Goal: Task Accomplishment & Management: Use online tool/utility

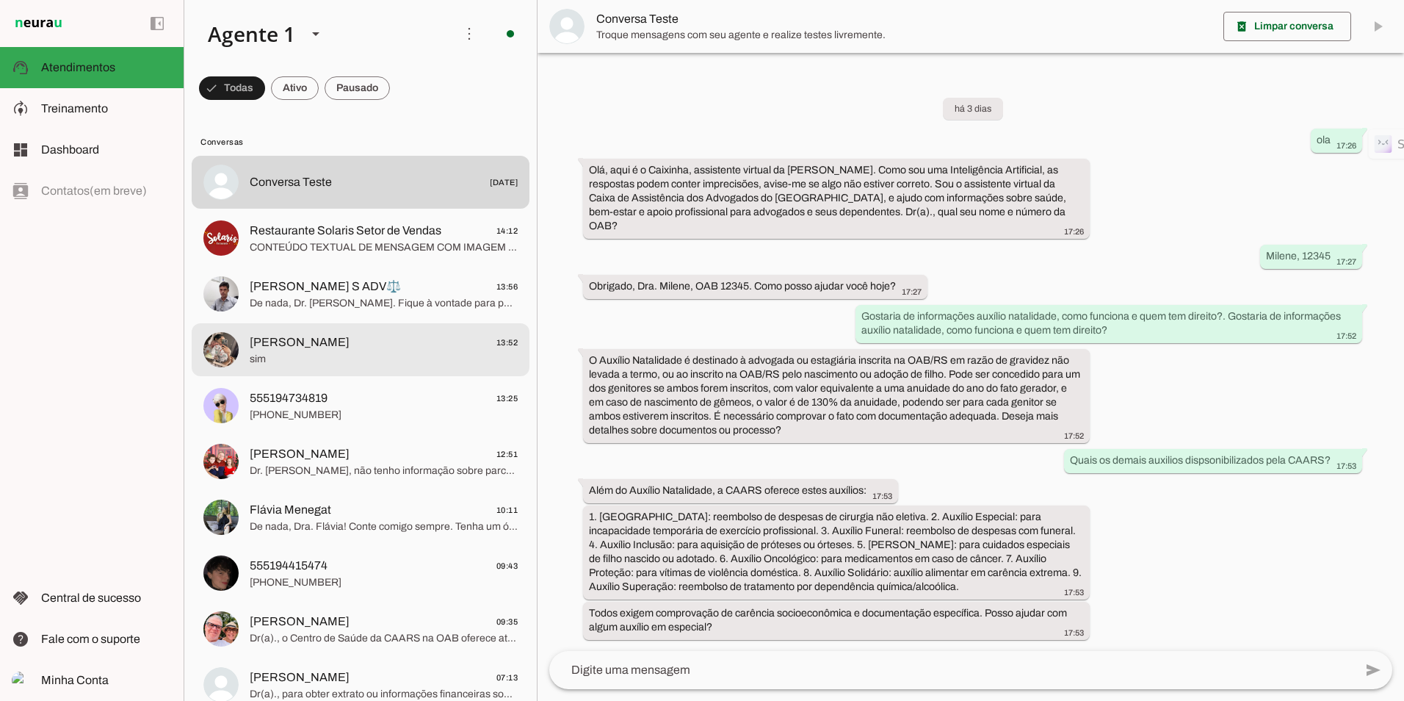
click at [310, 339] on span "[PERSON_NAME] 13:52" at bounding box center [384, 342] width 268 height 18
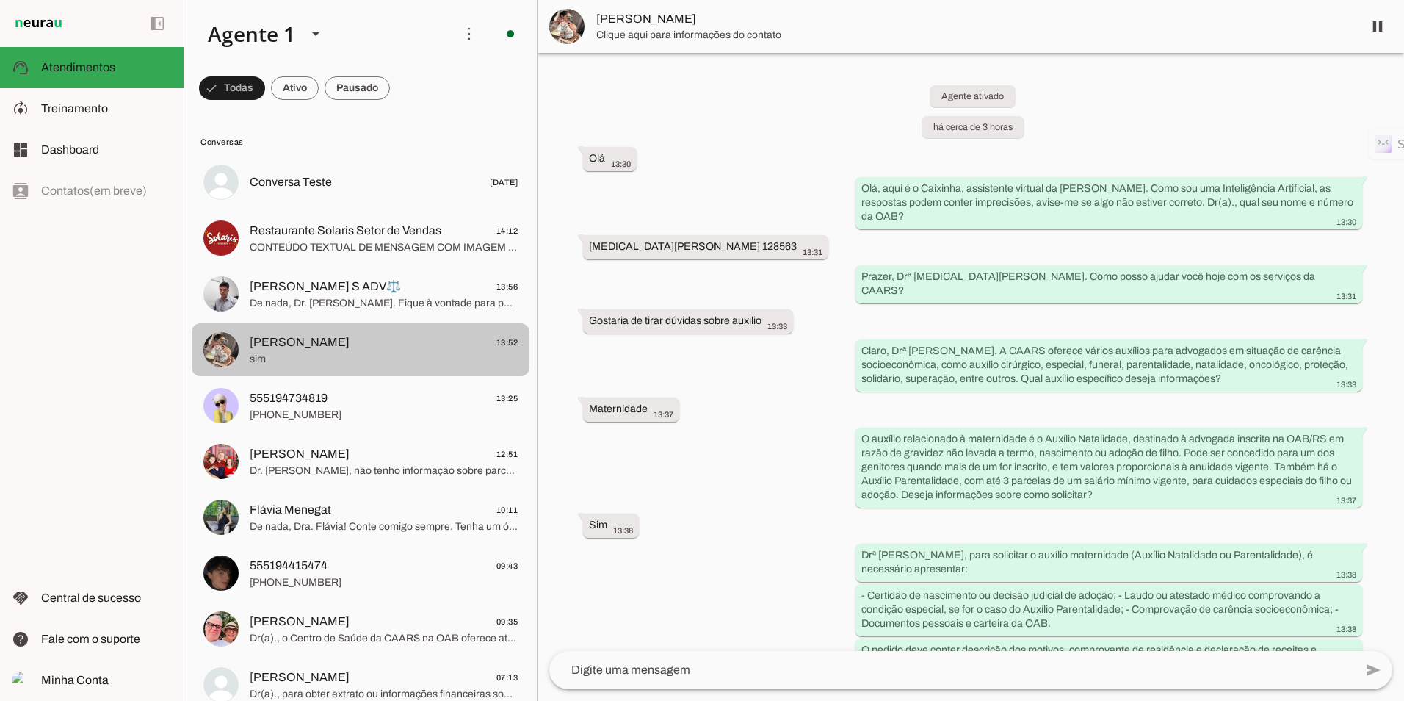
scroll to position [195, 0]
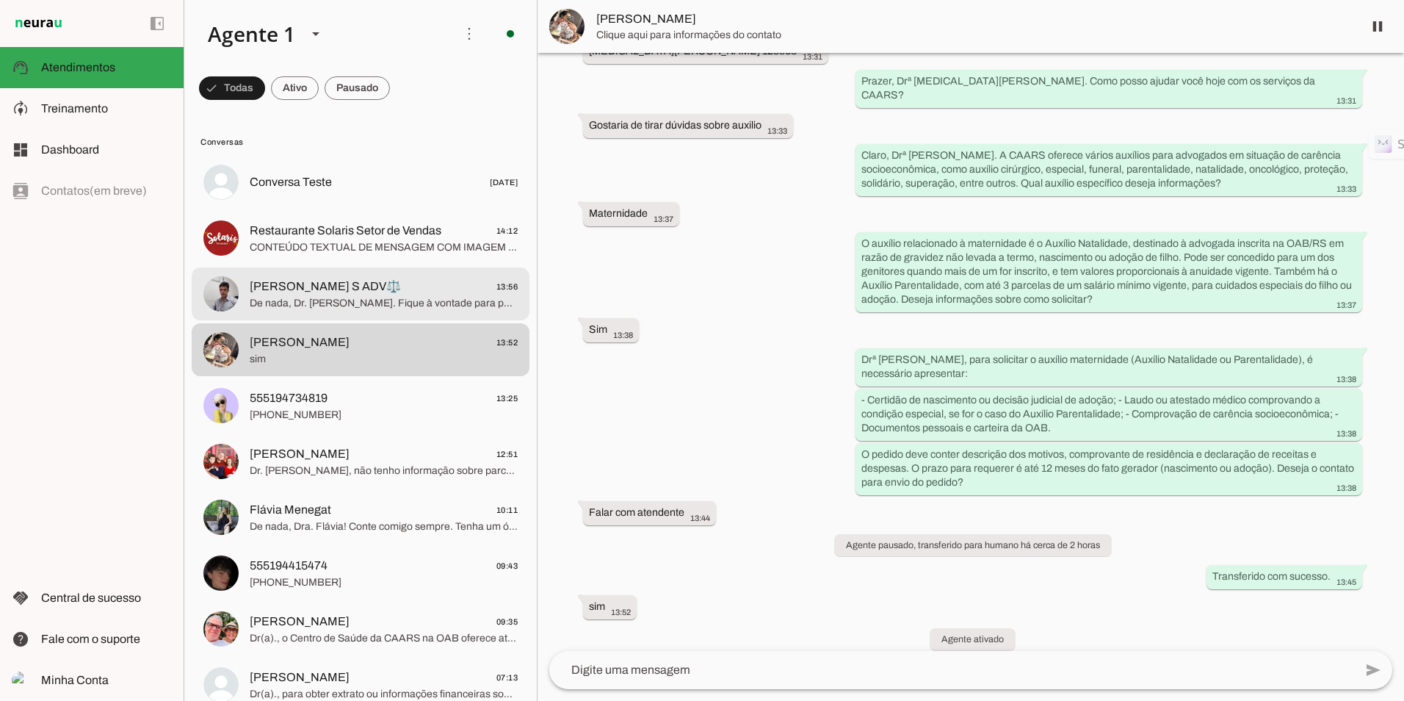
click at [325, 209] on md-item "[PERSON_NAME] S ADV⚖️ 13:56 De nada, Dr. [PERSON_NAME]. Fique à vontade para pe…" at bounding box center [361, 182] width 338 height 53
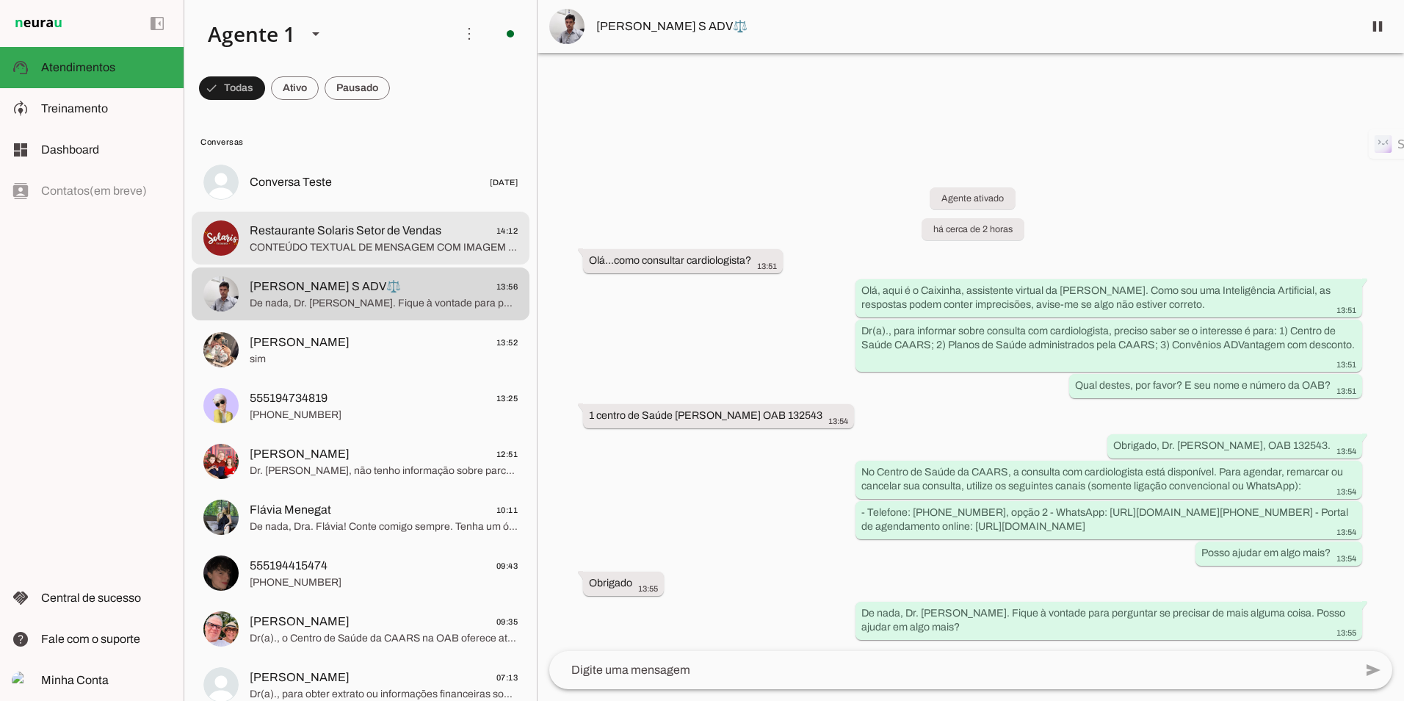
click at [323, 237] on span "Restaurante Solaris Setor de Vendas" at bounding box center [346, 231] width 192 height 18
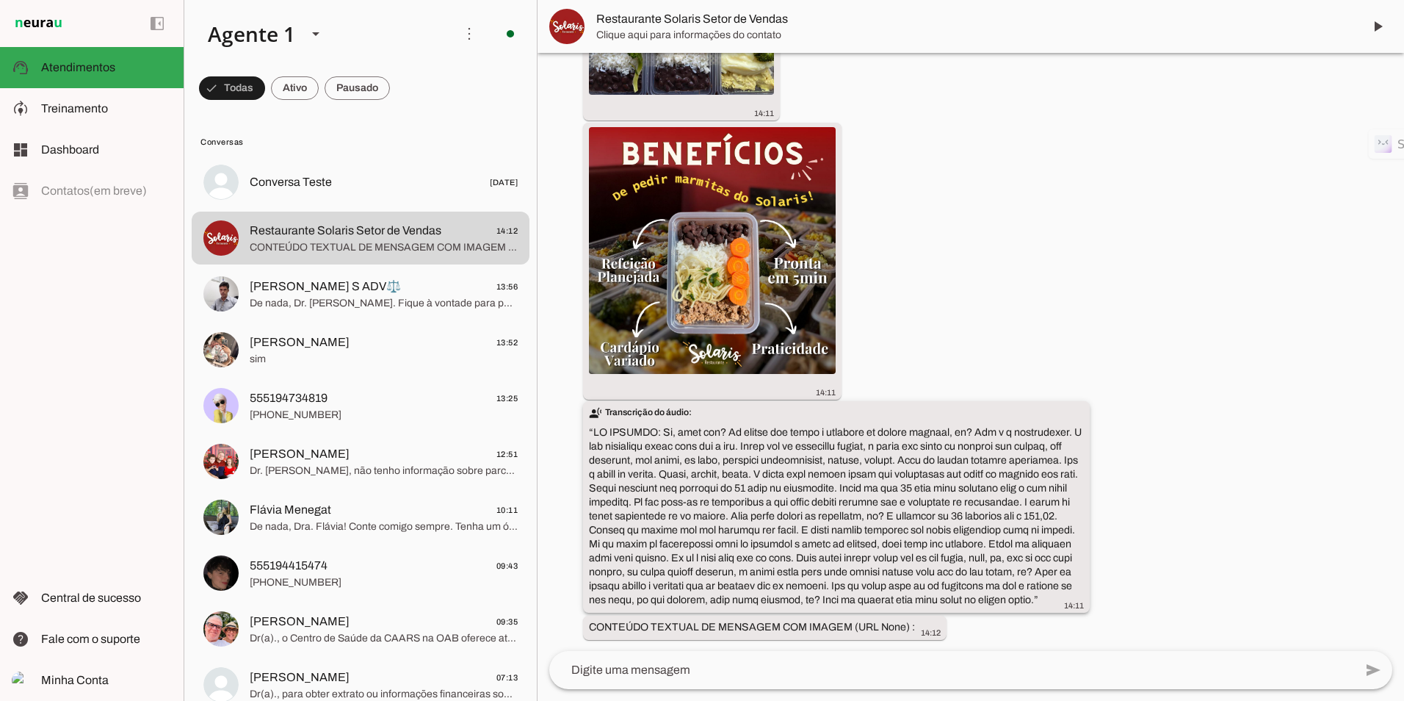
scroll to position [1615, 0]
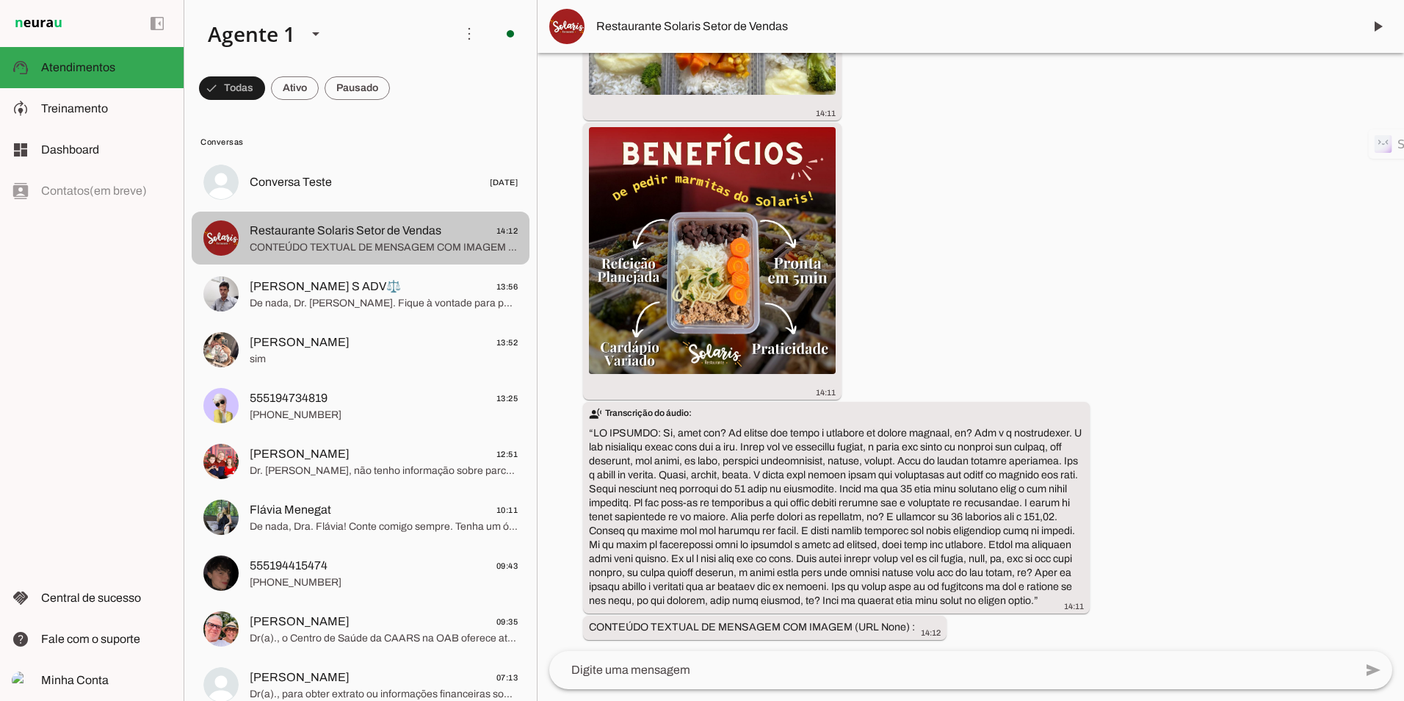
click at [314, 245] on span "CONTEÚDO TEXTUAL DE MENSAGEM COM IMAGEM (URL None) :" at bounding box center [384, 247] width 268 height 15
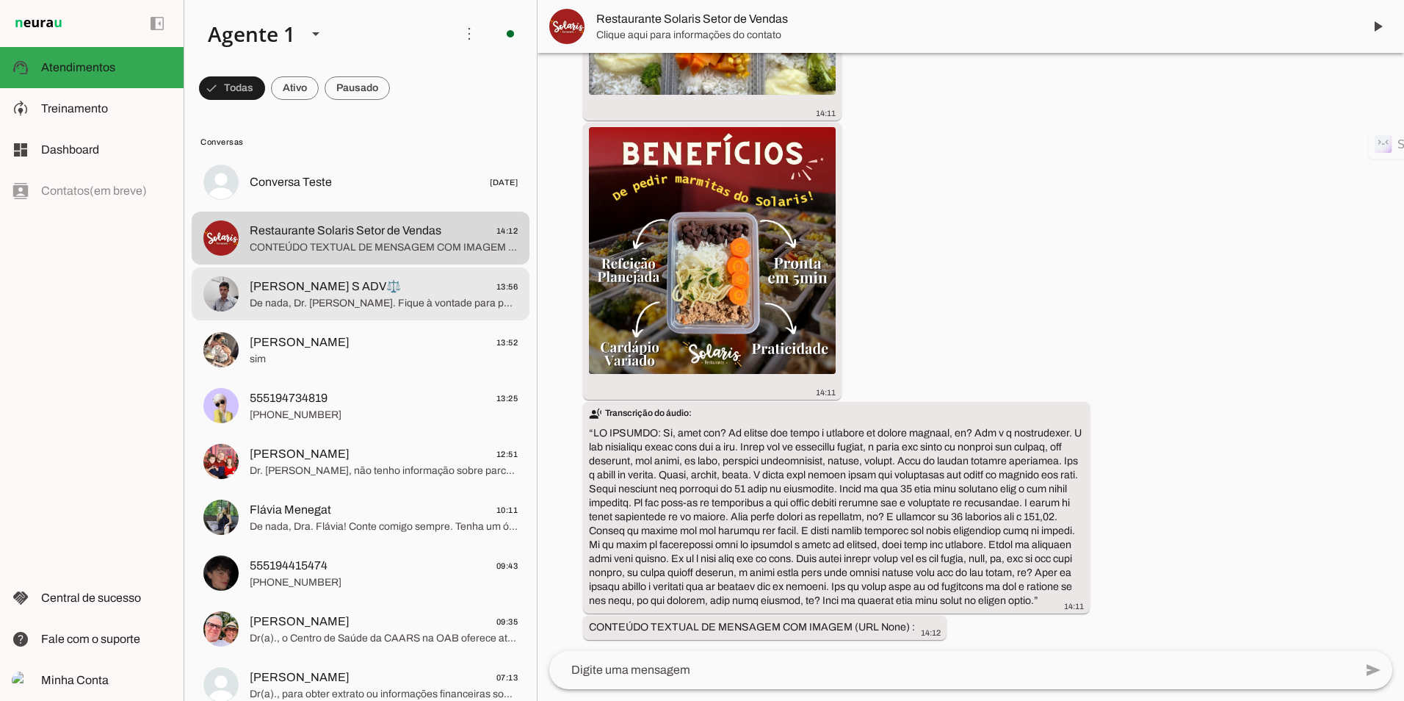
click at [304, 286] on span "[PERSON_NAME] S ADV⚖️" at bounding box center [325, 287] width 151 height 18
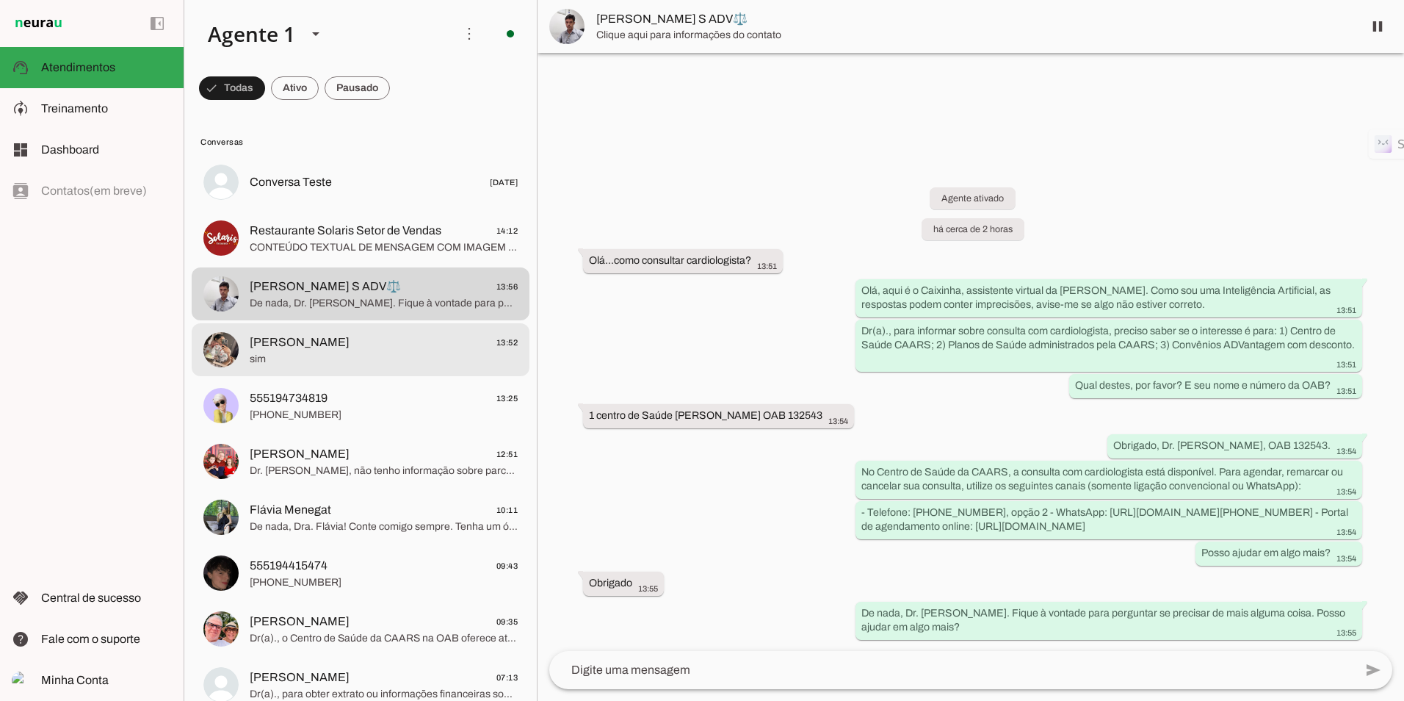
click at [295, 209] on md-item "[PERSON_NAME] 13:52 sim" at bounding box center [361, 182] width 338 height 53
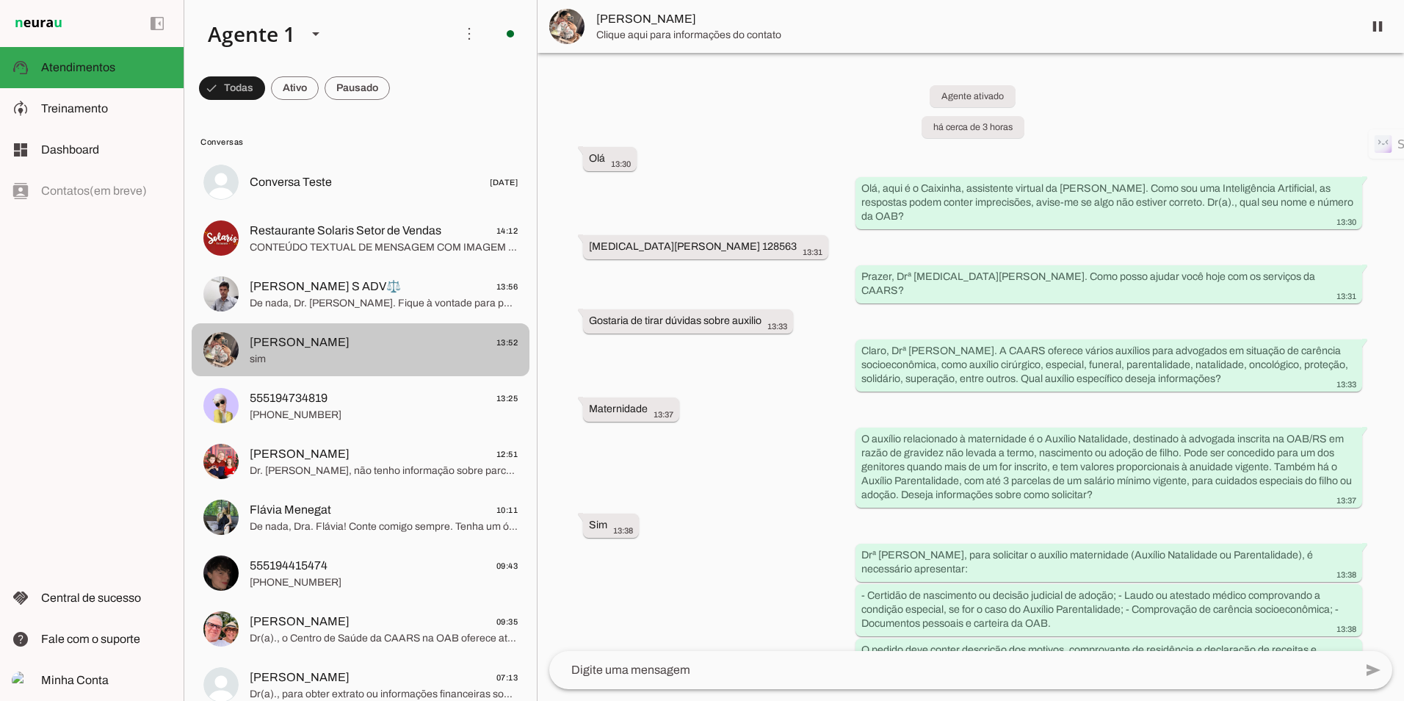
scroll to position [195, 0]
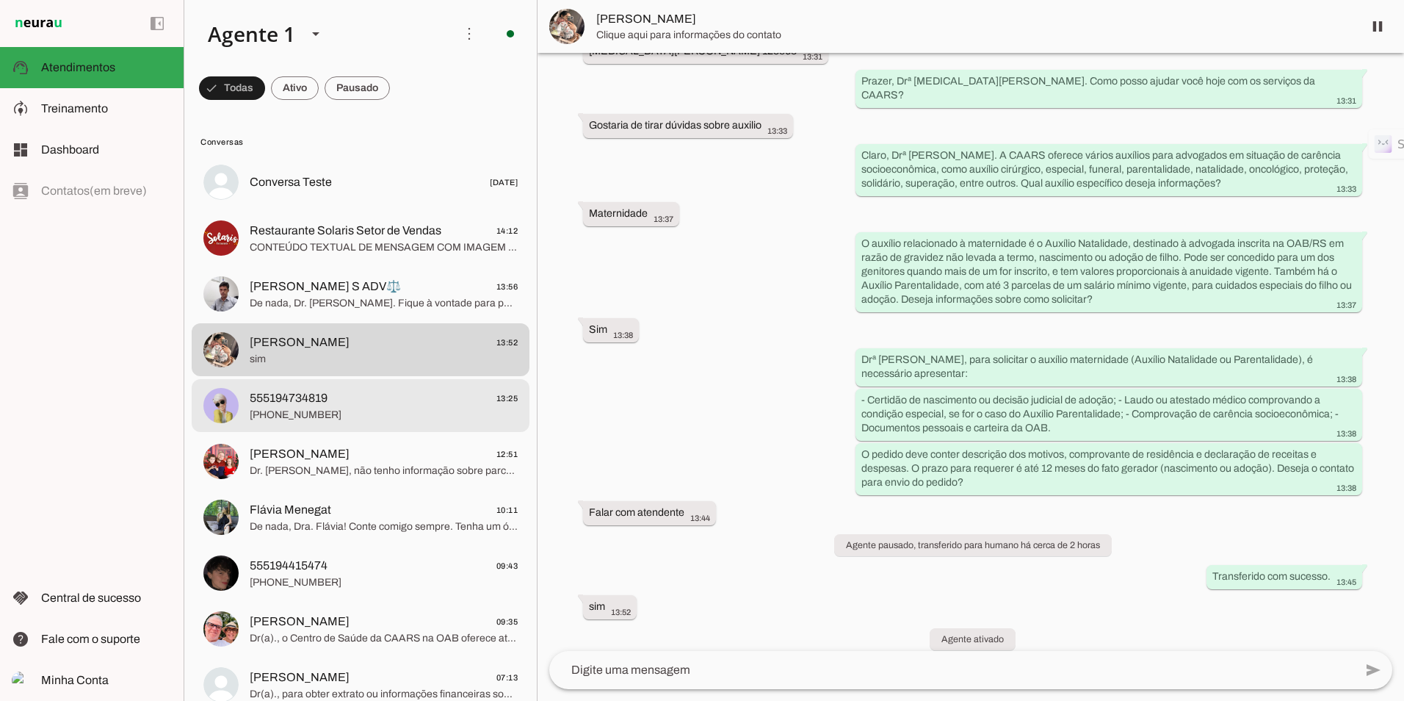
click at [299, 209] on md-item "555194734819 13:25 [PHONE_NUMBER]" at bounding box center [361, 182] width 338 height 53
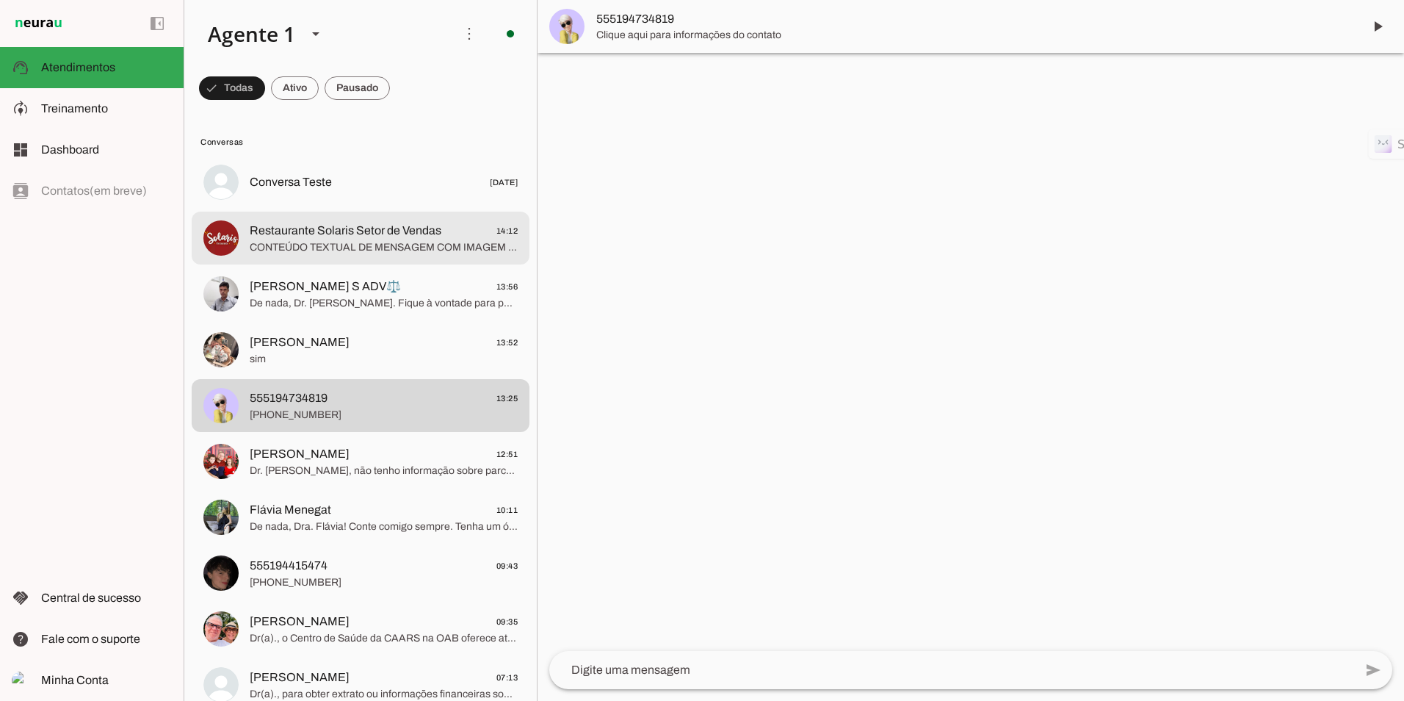
click at [361, 247] on span "CONTEÚDO TEXTUAL DE MENSAGEM COM IMAGEM (URL None) :" at bounding box center [384, 247] width 268 height 15
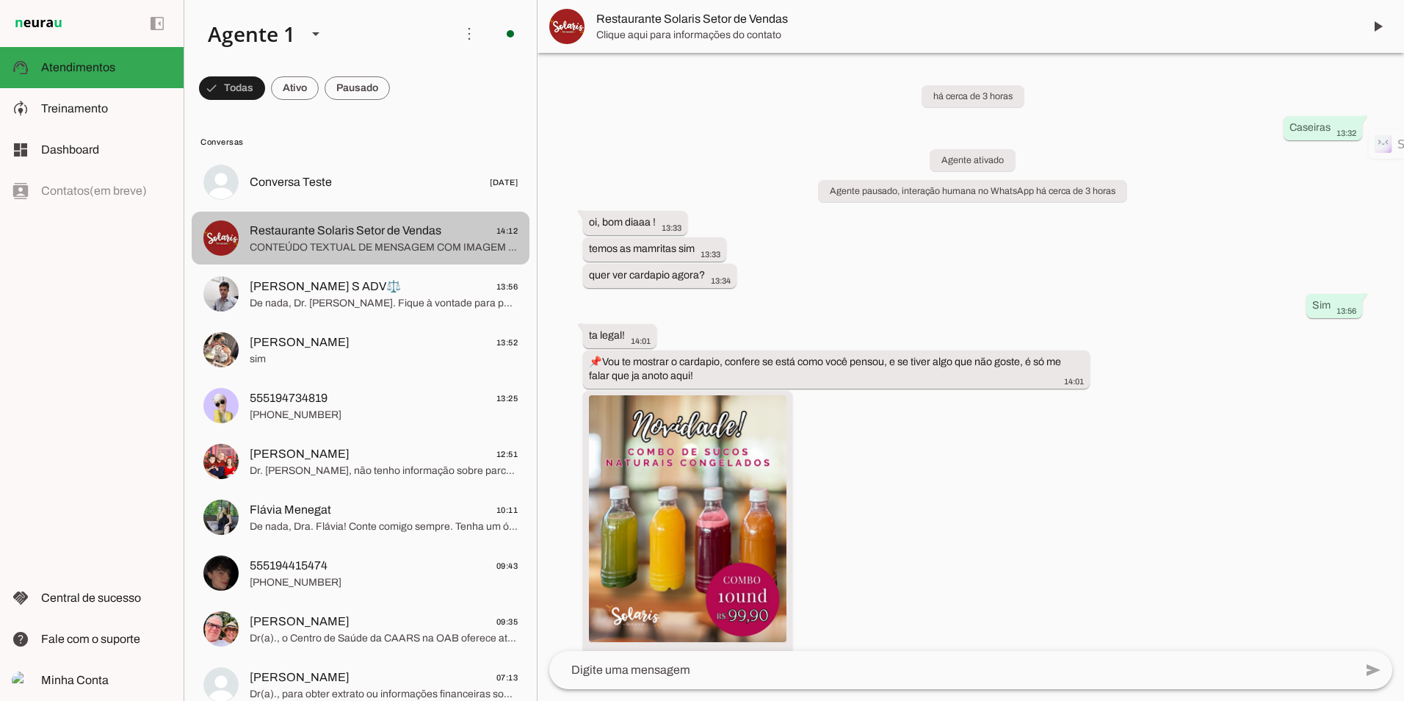
scroll to position [1615, 0]
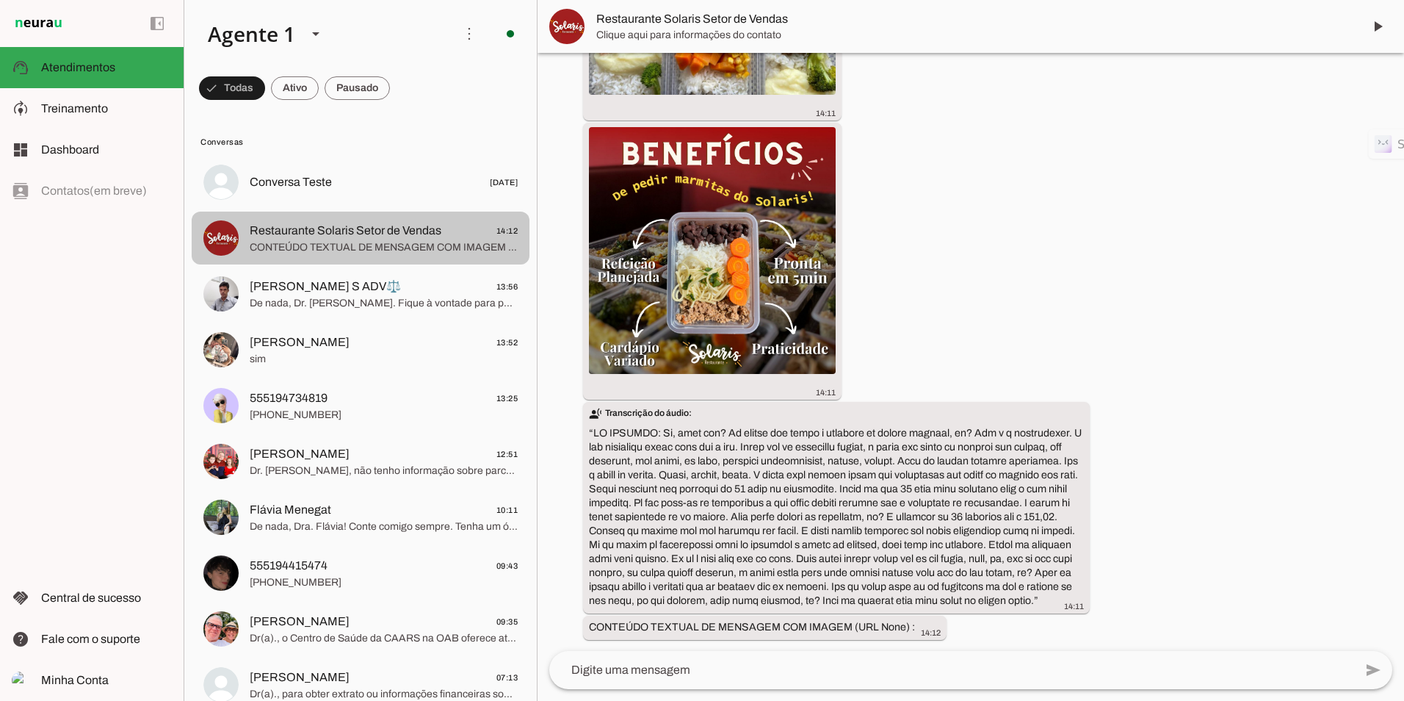
drag, startPoint x: 354, startPoint y: 251, endPoint x: 335, endPoint y: 251, distance: 19.1
click at [335, 251] on span "CONTEÚDO TEXTUAL DE MENSAGEM COM IMAGEM (URL None) :" at bounding box center [384, 247] width 268 height 15
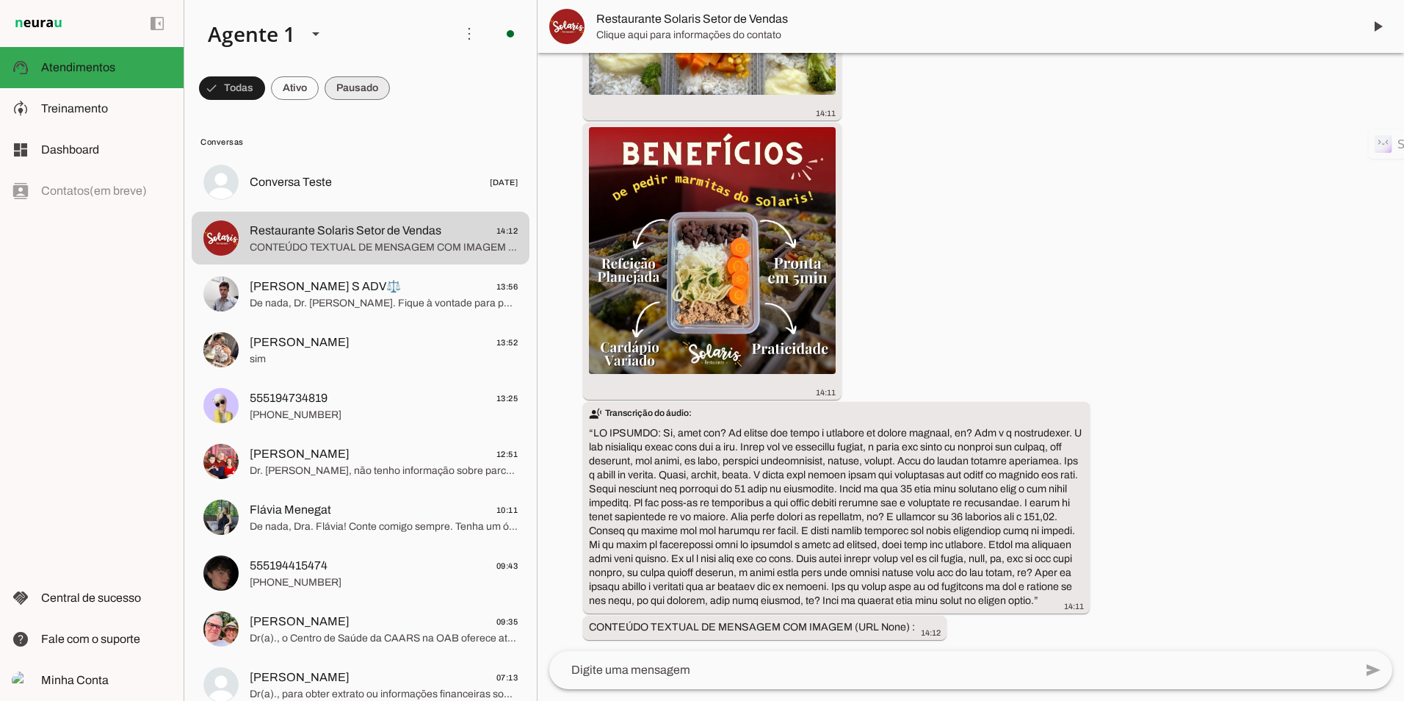
click at [265, 93] on span at bounding box center [232, 87] width 66 height 35
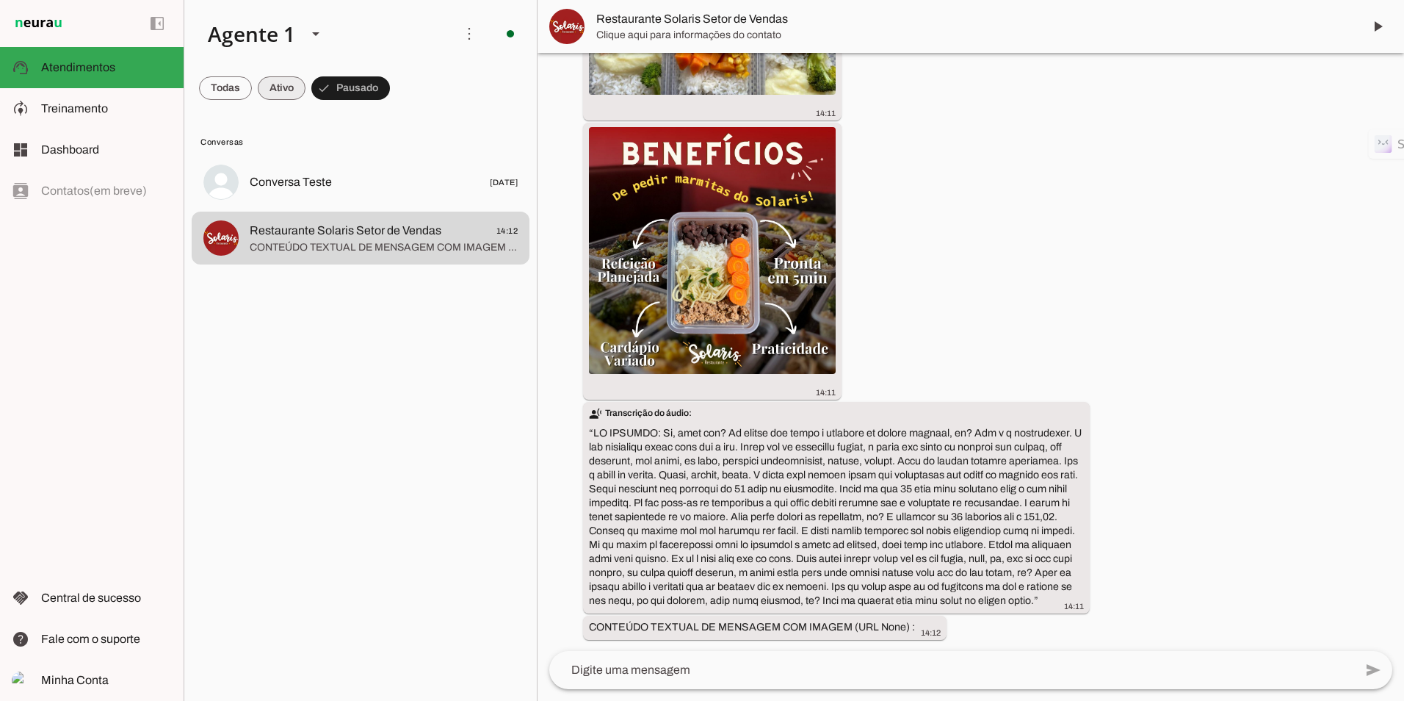
click at [252, 79] on span at bounding box center [225, 87] width 53 height 35
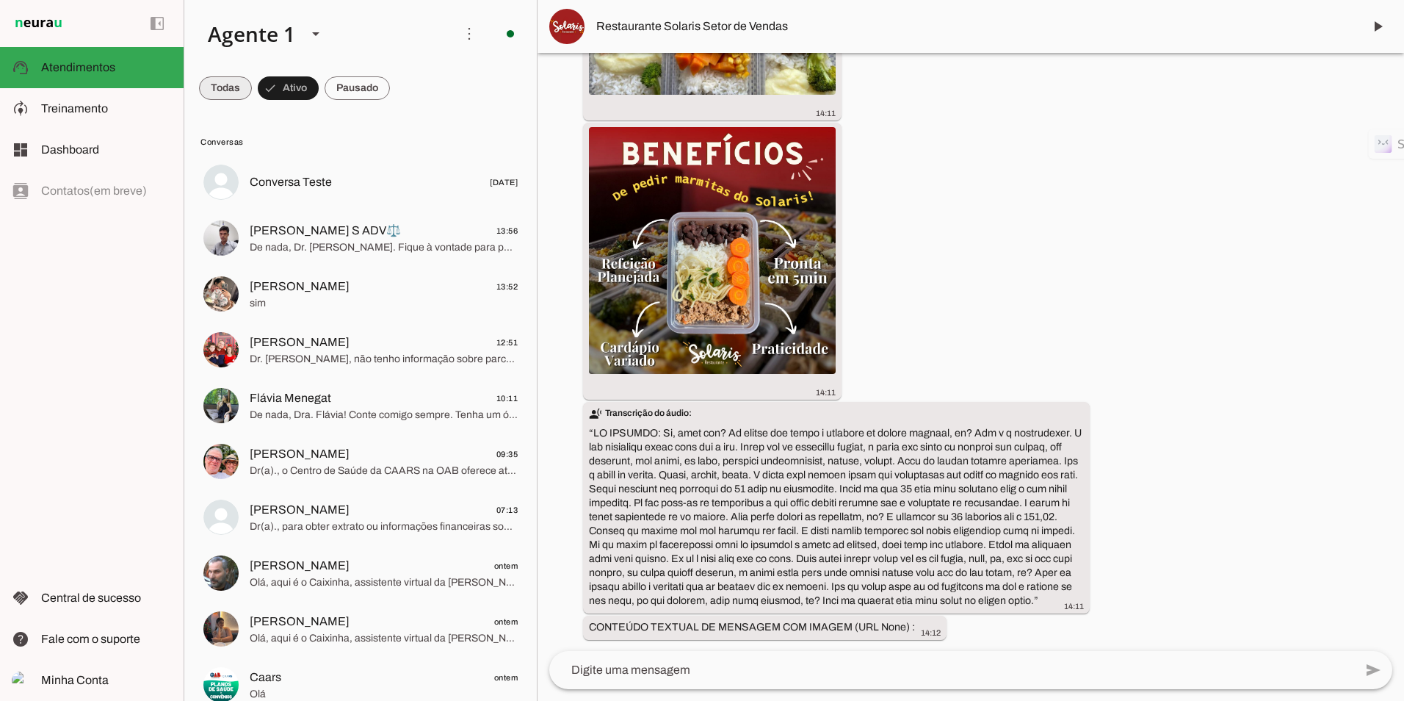
click at [216, 87] on span at bounding box center [225, 87] width 53 height 35
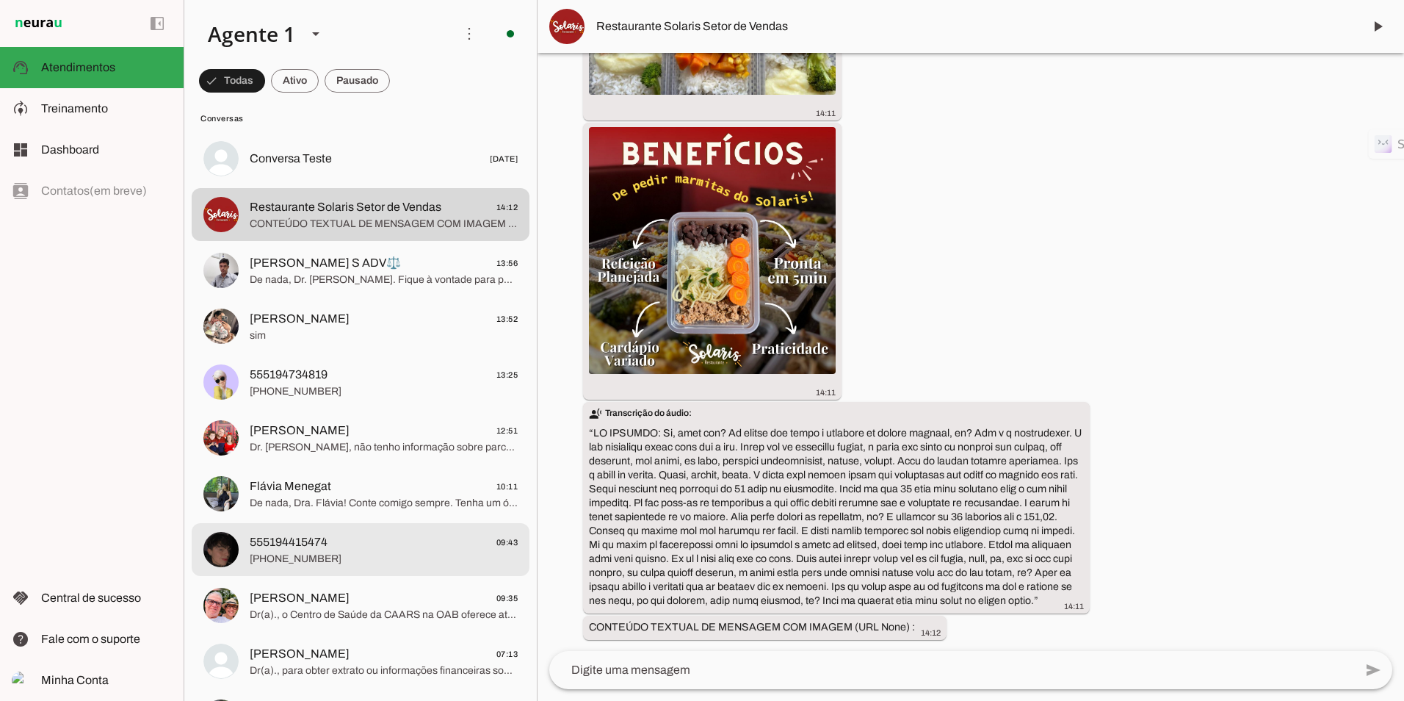
scroll to position [0, 0]
